Goal: Find specific page/section: Find specific page/section

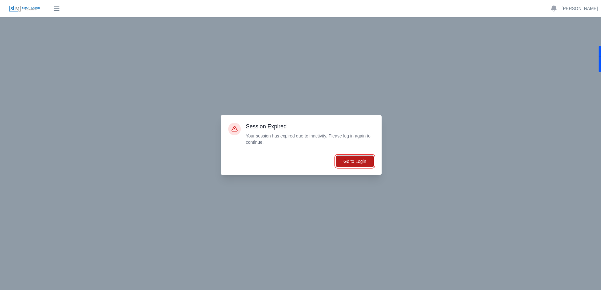
click at [350, 162] on button "Go to Login" at bounding box center [355, 162] width 38 height 12
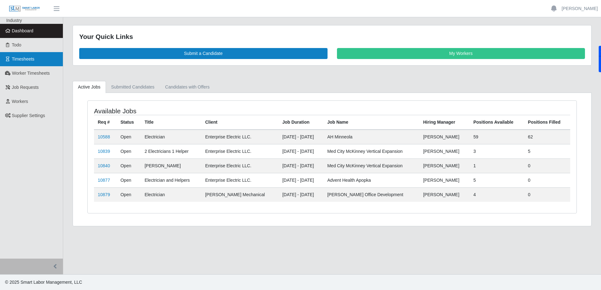
click at [22, 62] on span "Timesheets" at bounding box center [23, 59] width 23 height 5
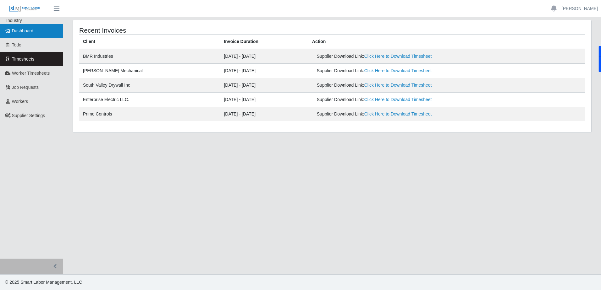
click at [16, 27] on link "Dashboard" at bounding box center [31, 31] width 63 height 14
